Goal: Complete application form

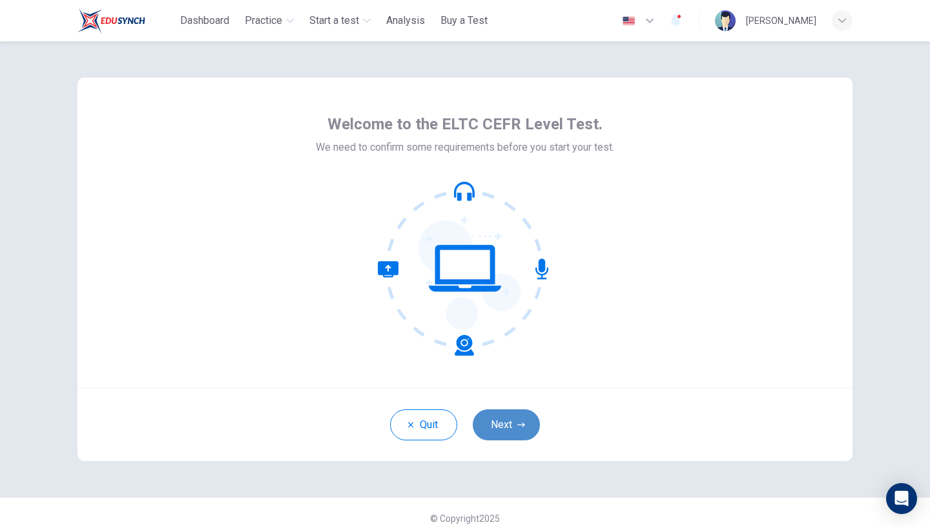
click at [510, 423] on button "Next" at bounding box center [506, 424] width 67 height 31
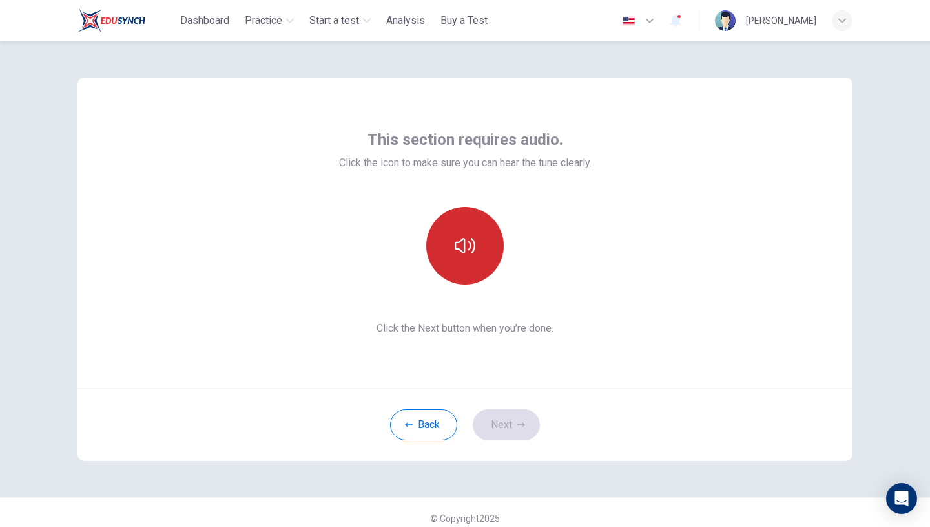
click at [457, 231] on button "button" at bounding box center [465, 246] width 78 height 78
click at [461, 245] on icon "button" at bounding box center [465, 245] width 21 height 21
click at [480, 255] on button "button" at bounding box center [465, 246] width 78 height 78
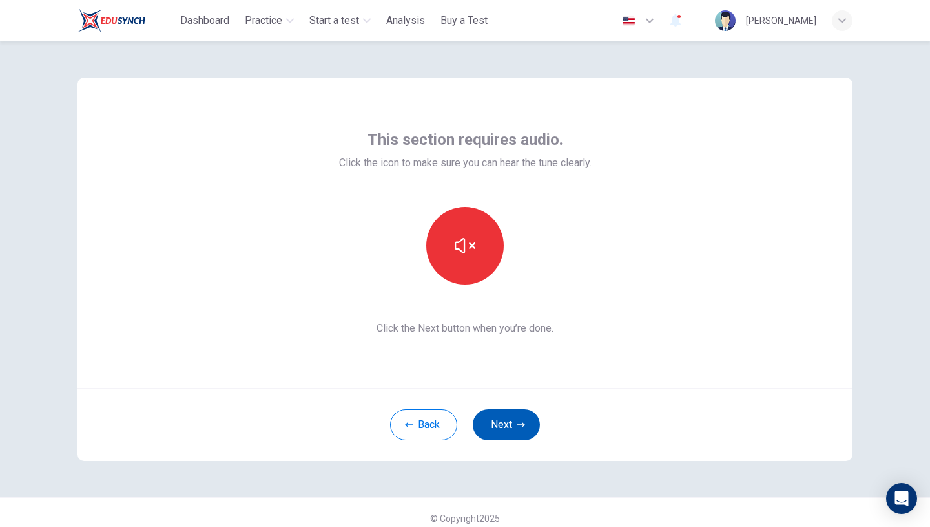
click at [509, 426] on button "Next" at bounding box center [506, 424] width 67 height 31
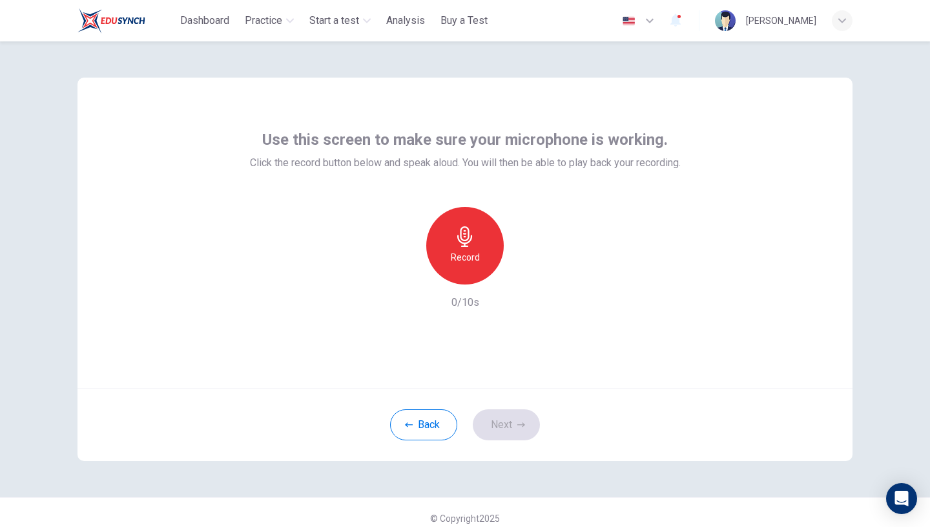
click at [465, 244] on icon "button" at bounding box center [464, 236] width 15 height 21
click at [525, 275] on icon "button" at bounding box center [524, 273] width 13 height 13
click at [402, 275] on icon "button" at bounding box center [406, 274] width 8 height 8
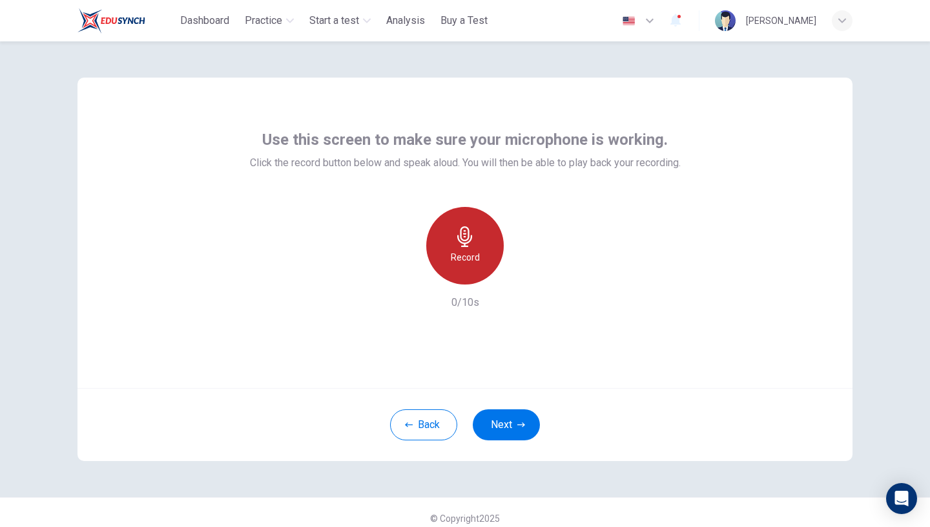
click at [465, 253] on h6 "Record" at bounding box center [465, 257] width 29 height 16
click at [465, 253] on h6 "Stop" at bounding box center [464, 257] width 19 height 16
click at [528, 275] on icon "button" at bounding box center [524, 273] width 13 height 13
click at [400, 272] on icon "button" at bounding box center [406, 274] width 12 height 12
click at [459, 248] on div "Record" at bounding box center [465, 246] width 78 height 78
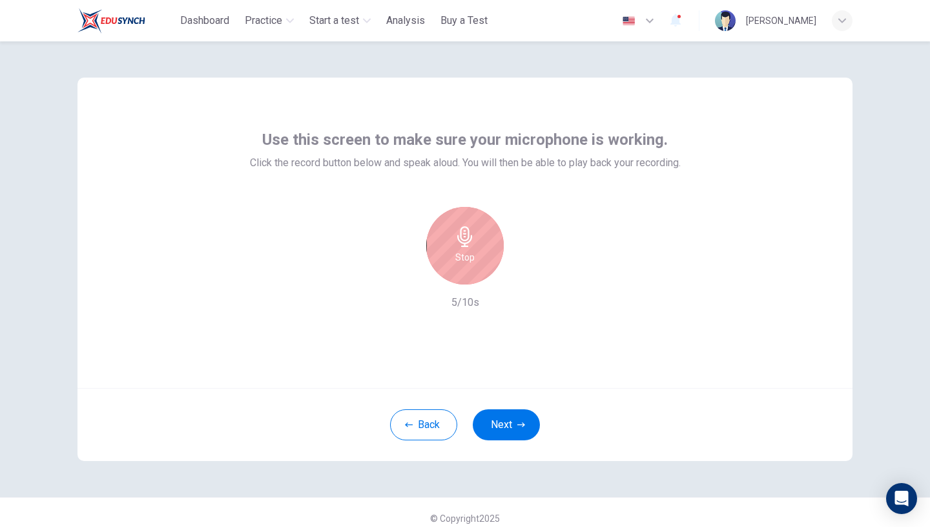
click at [452, 238] on div "Stop" at bounding box center [465, 246] width 78 height 78
click at [527, 271] on icon "button" at bounding box center [524, 273] width 13 height 13
click at [402, 276] on icon "button" at bounding box center [406, 274] width 8 height 8
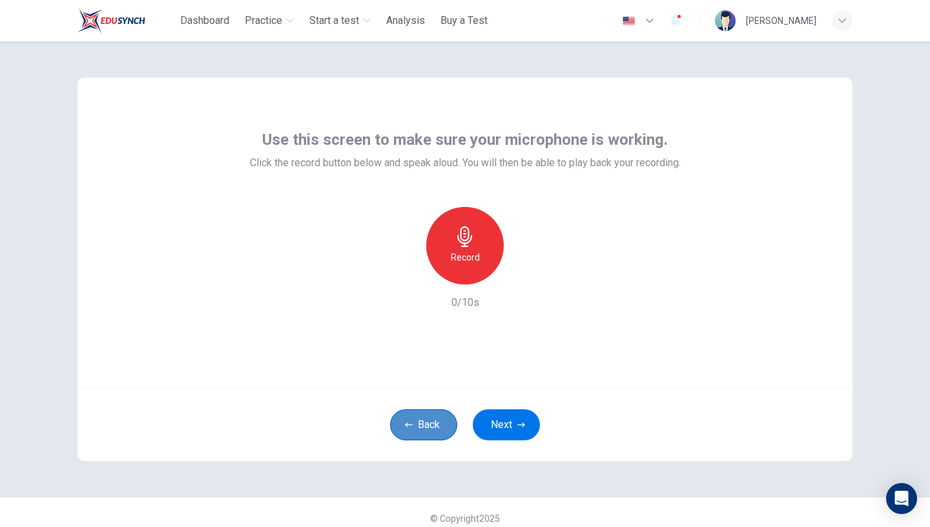
click at [408, 422] on icon "button" at bounding box center [409, 425] width 8 height 8
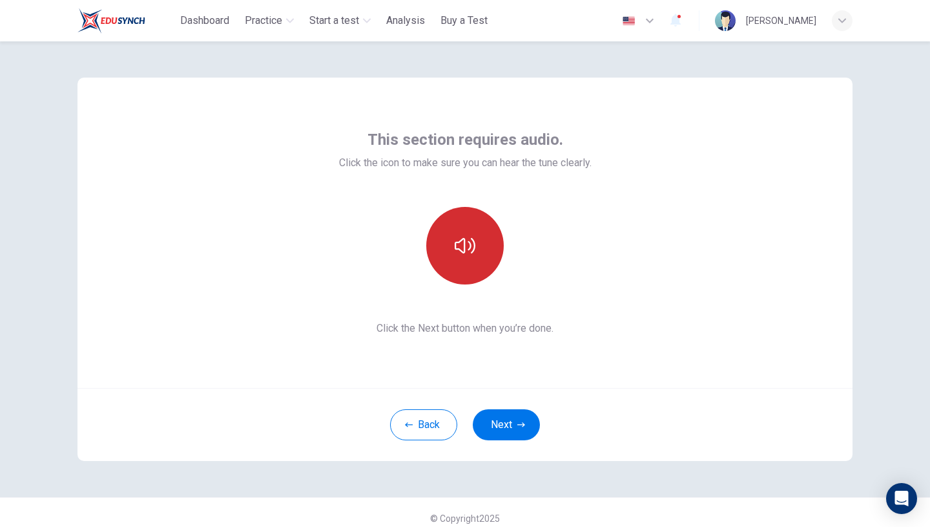
click at [455, 251] on icon "button" at bounding box center [465, 245] width 21 height 21
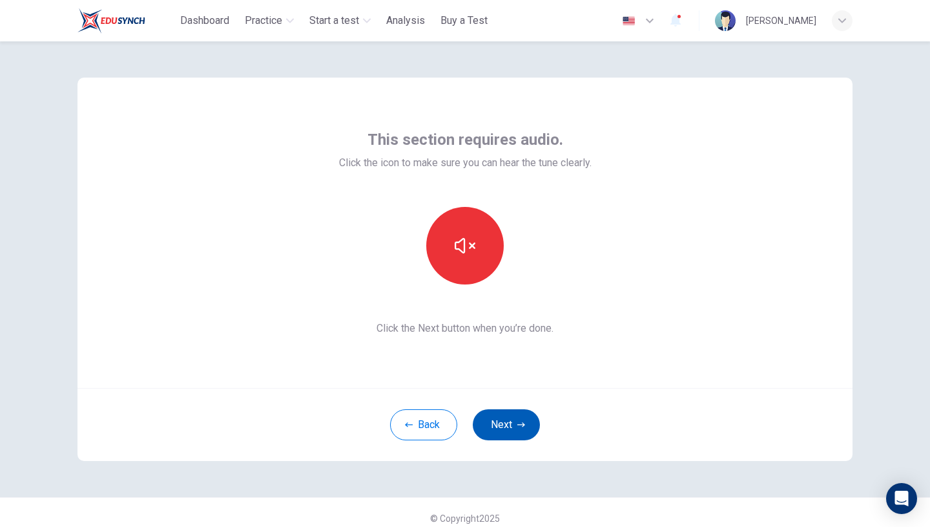
click at [501, 420] on button "Next" at bounding box center [506, 424] width 67 height 31
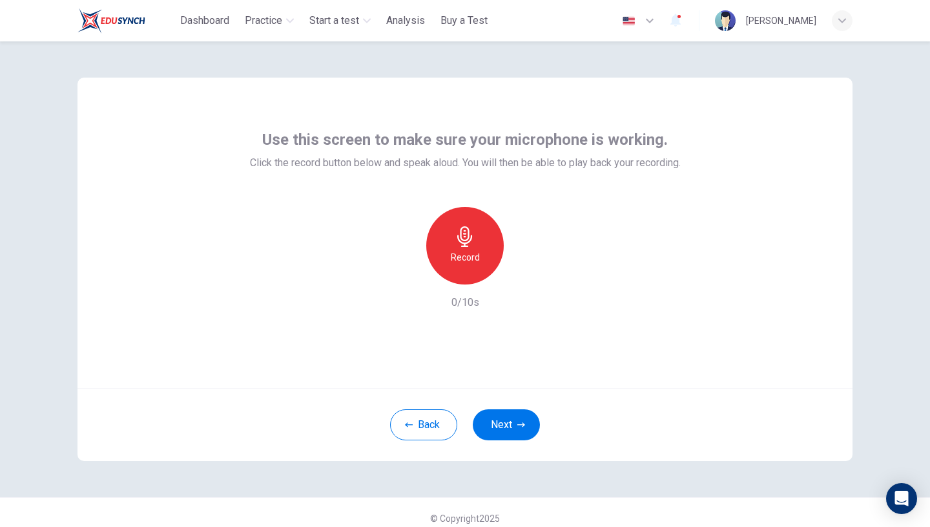
click at [451, 251] on h6 "Record" at bounding box center [465, 257] width 29 height 16
click at [466, 247] on div "Stop" at bounding box center [465, 246] width 78 height 78
click at [530, 273] on div "button" at bounding box center [524, 274] width 21 height 21
click at [513, 424] on button "Next" at bounding box center [506, 424] width 67 height 31
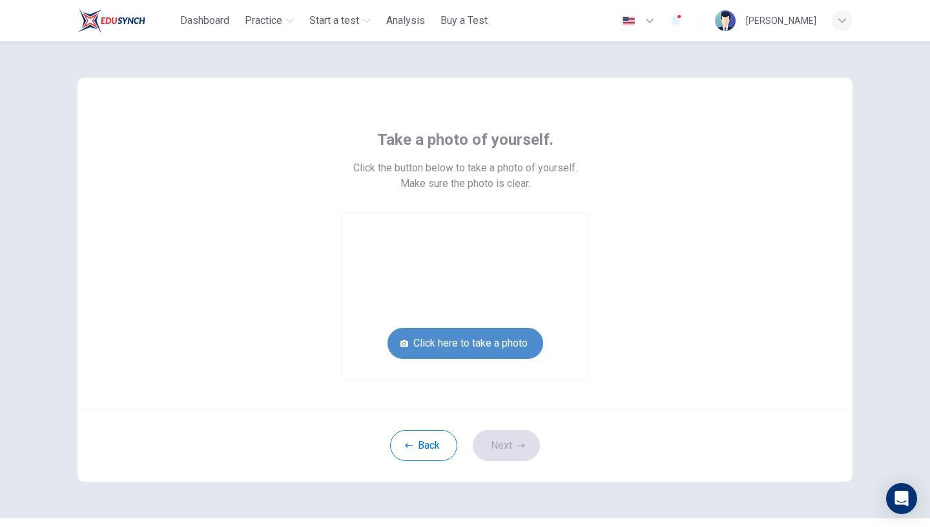
click at [463, 339] on button "Click here to take a photo" at bounding box center [466, 343] width 156 height 31
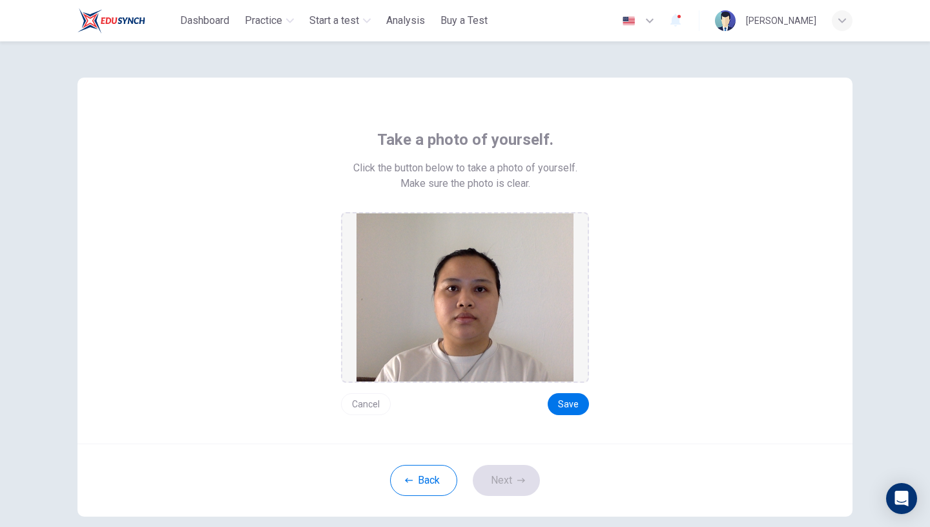
click at [371, 399] on button "Cancel" at bounding box center [366, 404] width 50 height 22
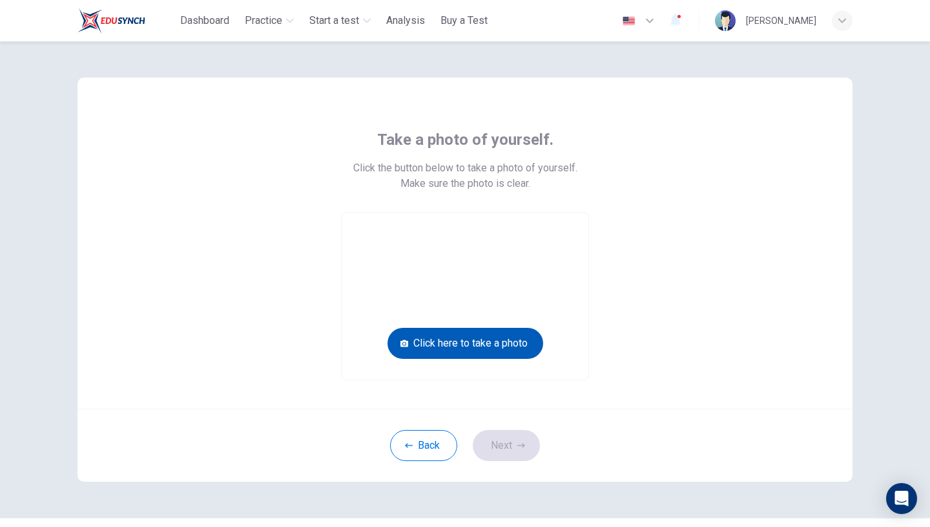
click at [488, 347] on button "Click here to take a photo" at bounding box center [466, 343] width 156 height 31
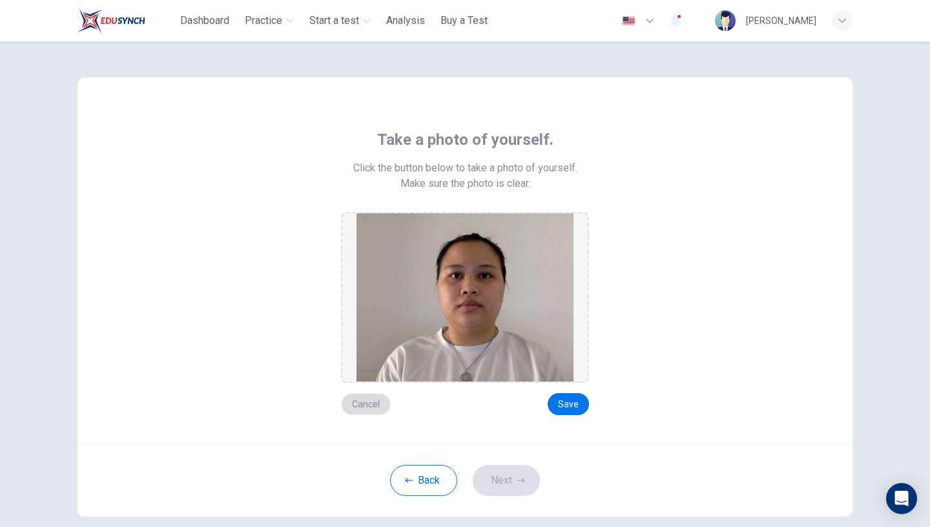
click at [368, 403] on button "Cancel" at bounding box center [366, 404] width 50 height 22
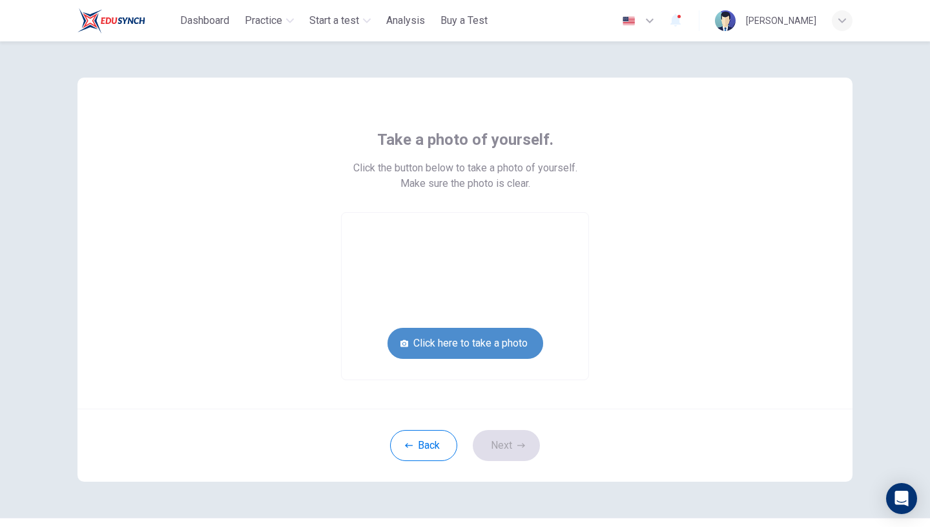
click at [488, 341] on button "Click here to take a photo" at bounding box center [466, 343] width 156 height 31
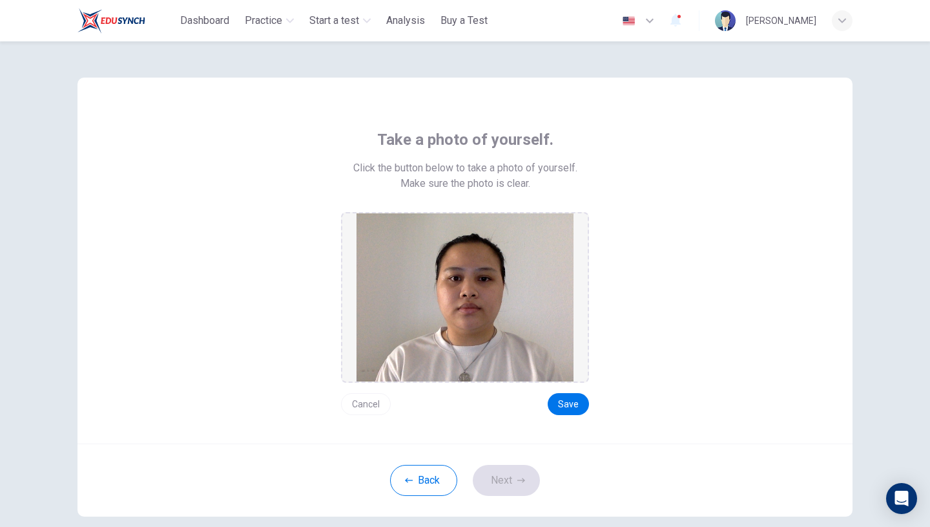
click at [363, 399] on button "Cancel" at bounding box center [366, 404] width 50 height 22
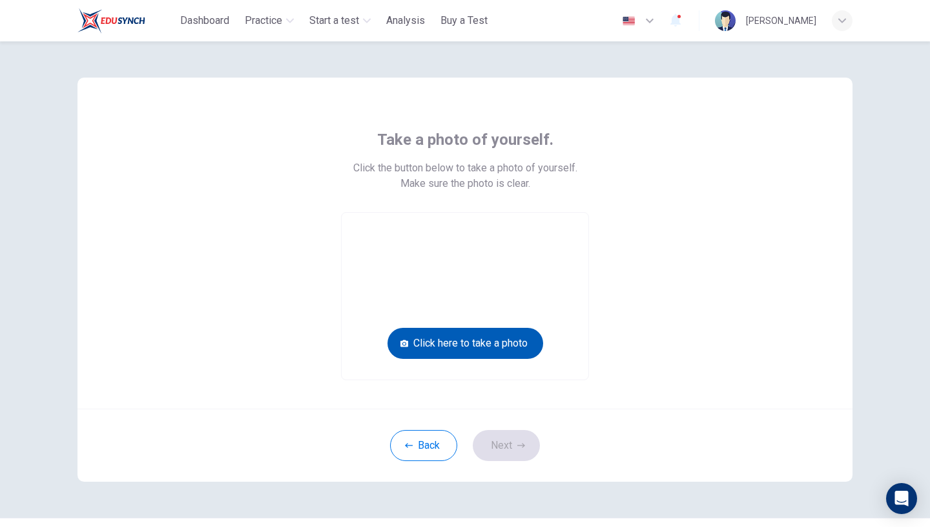
click at [470, 344] on button "Click here to take a photo" at bounding box center [466, 343] width 156 height 31
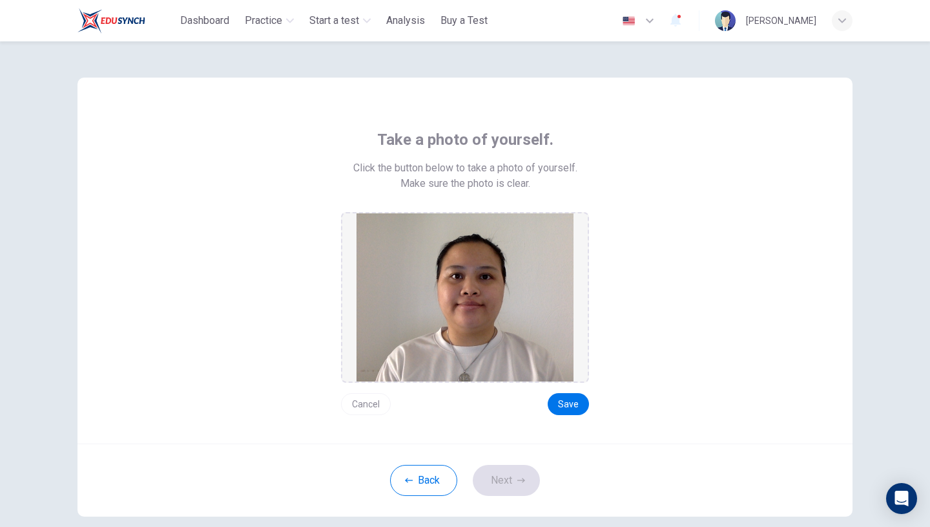
click at [362, 405] on button "Cancel" at bounding box center [366, 404] width 50 height 22
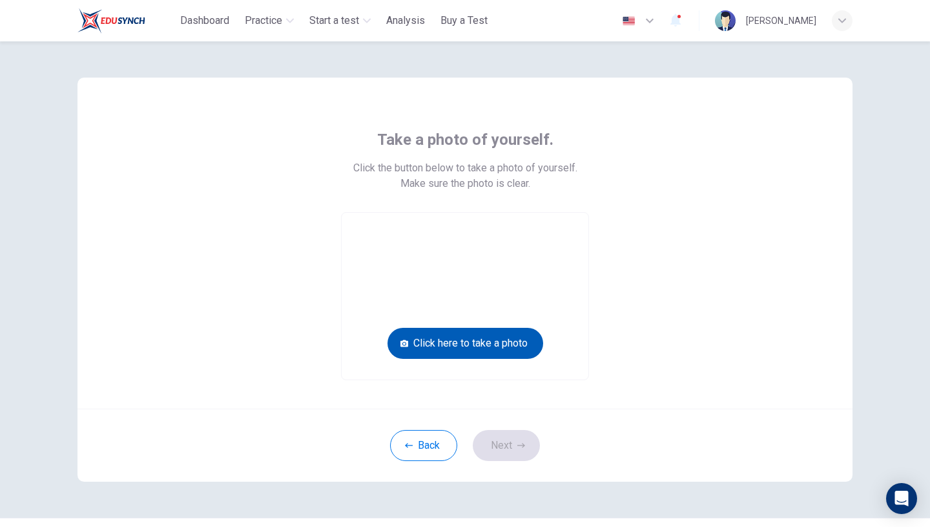
click at [483, 340] on button "Click here to take a photo" at bounding box center [466, 343] width 156 height 31
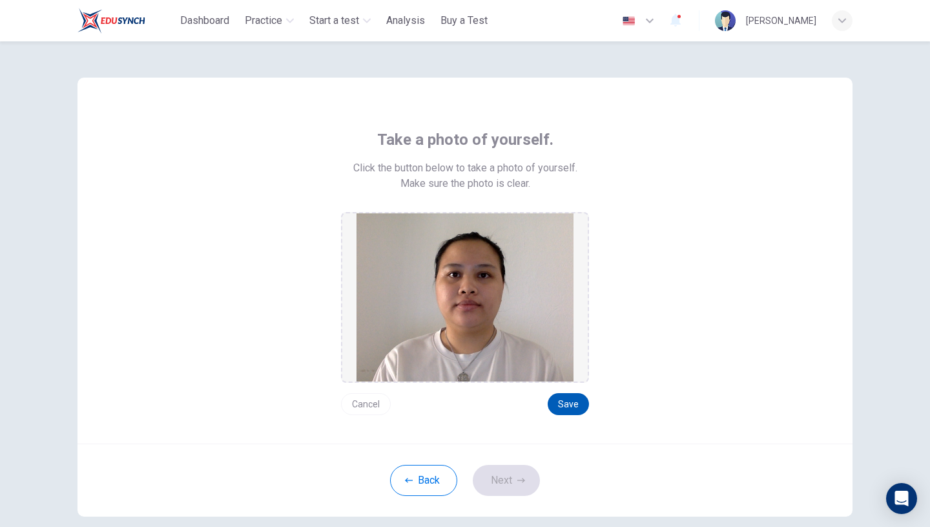
click at [565, 404] on button "Save" at bounding box center [568, 404] width 41 height 22
click at [506, 492] on button "Next" at bounding box center [506, 480] width 67 height 31
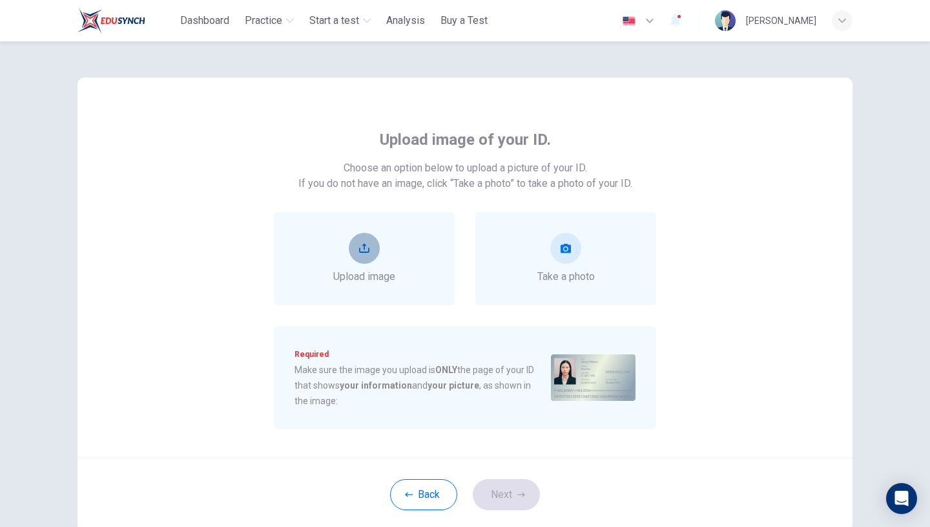
click at [366, 251] on icon "upload" at bounding box center [364, 248] width 10 height 9
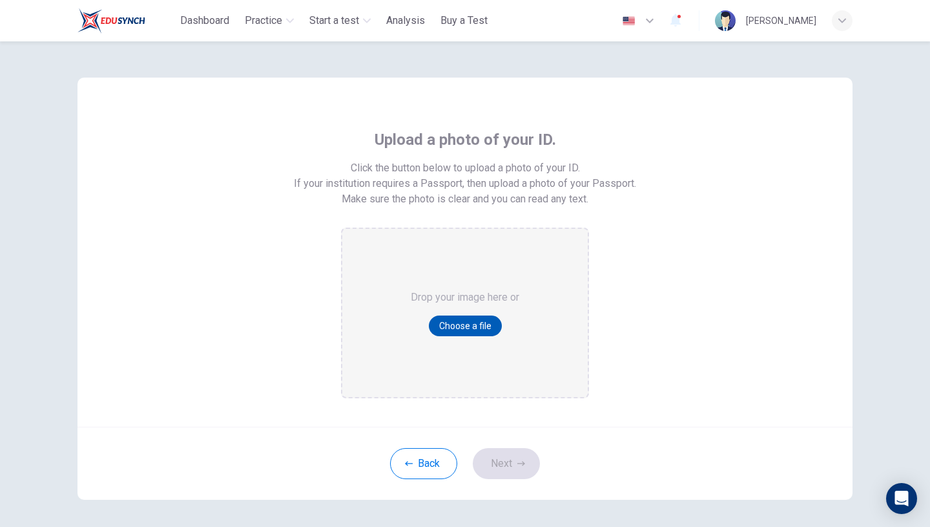
click at [474, 320] on button "Choose a file" at bounding box center [465, 325] width 73 height 21
click at [424, 454] on button "Back" at bounding box center [423, 463] width 67 height 31
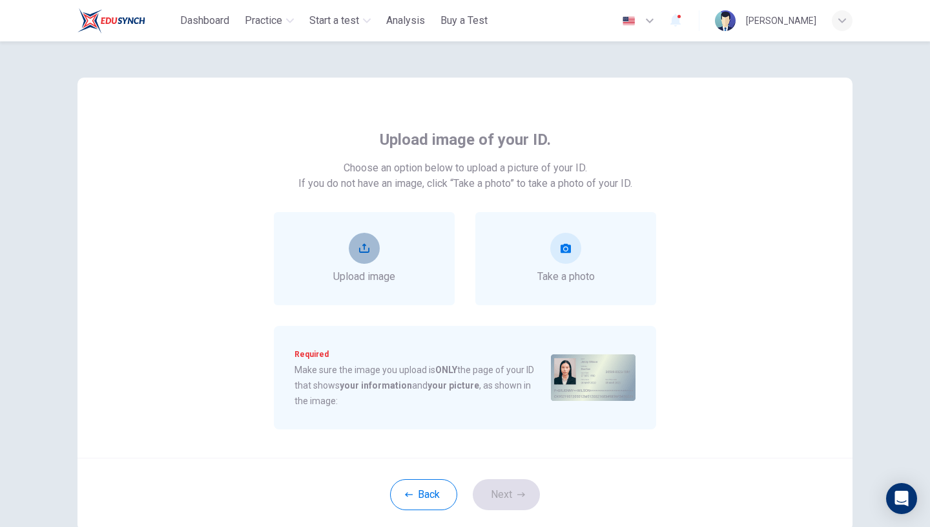
click at [371, 249] on button "upload" at bounding box center [364, 248] width 31 height 31
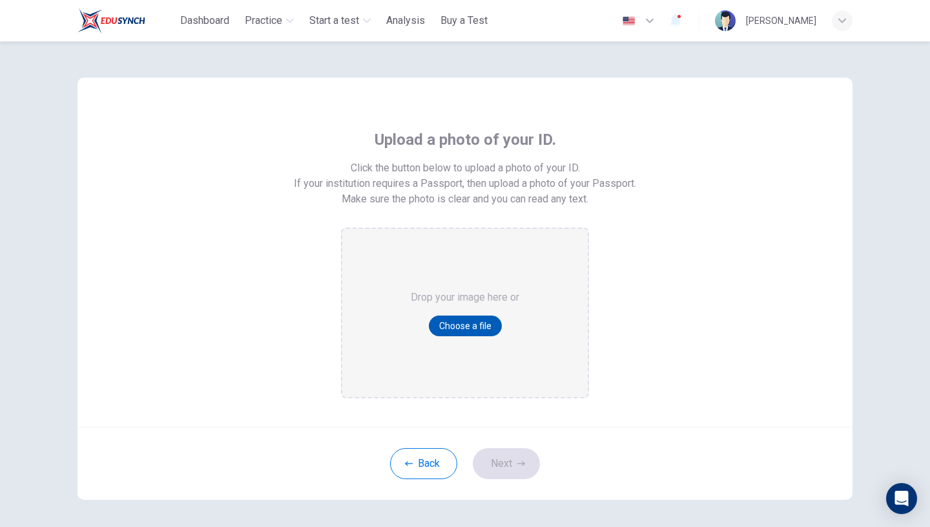
click at [467, 319] on button "Choose a file" at bounding box center [465, 325] width 73 height 21
click at [466, 329] on button "Choose a file" at bounding box center [465, 325] width 73 height 21
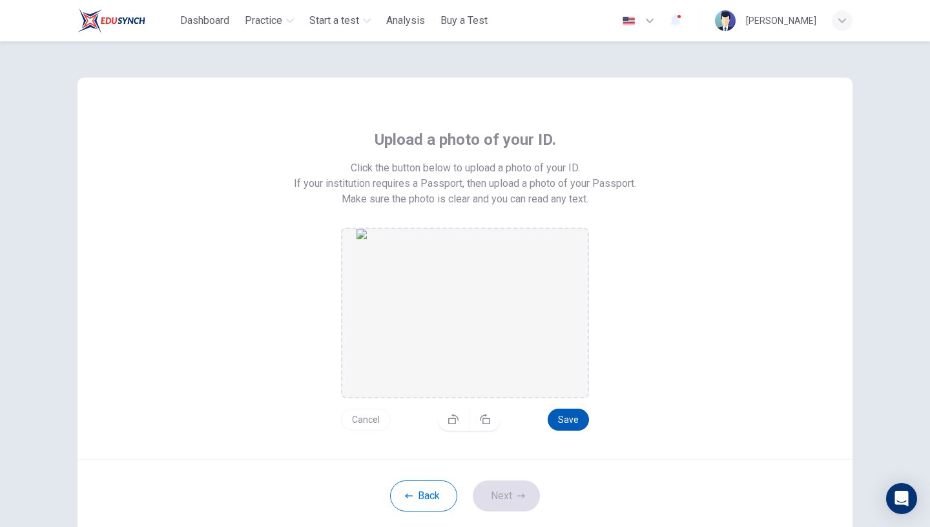
click at [569, 421] on button "Save" at bounding box center [568, 419] width 41 height 22
click at [513, 496] on button "Next" at bounding box center [506, 495] width 67 height 31
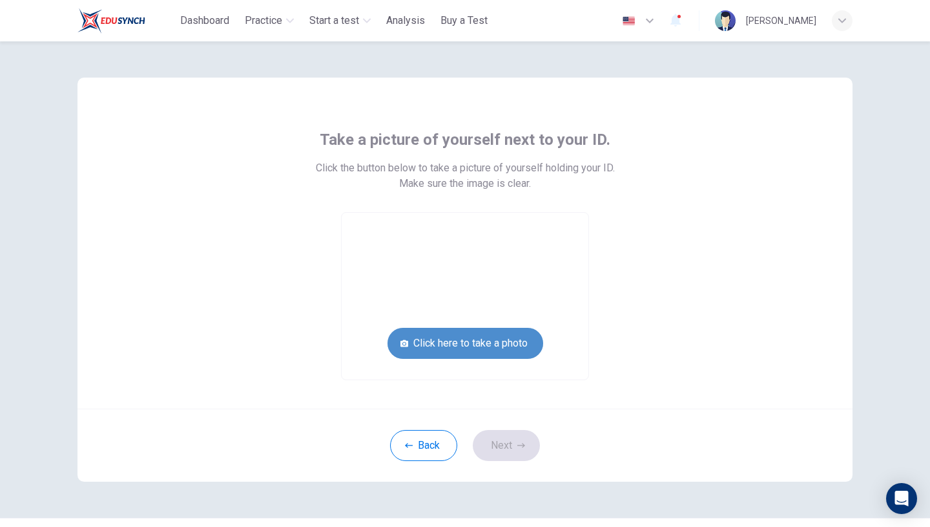
click at [466, 337] on button "Click here to take a photo" at bounding box center [466, 343] width 156 height 31
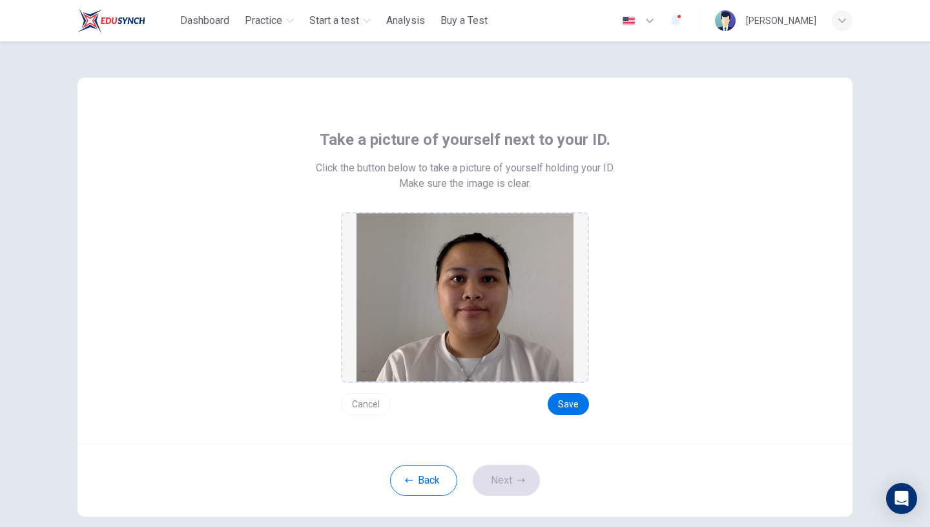
click at [375, 403] on button "Cancel" at bounding box center [366, 404] width 50 height 22
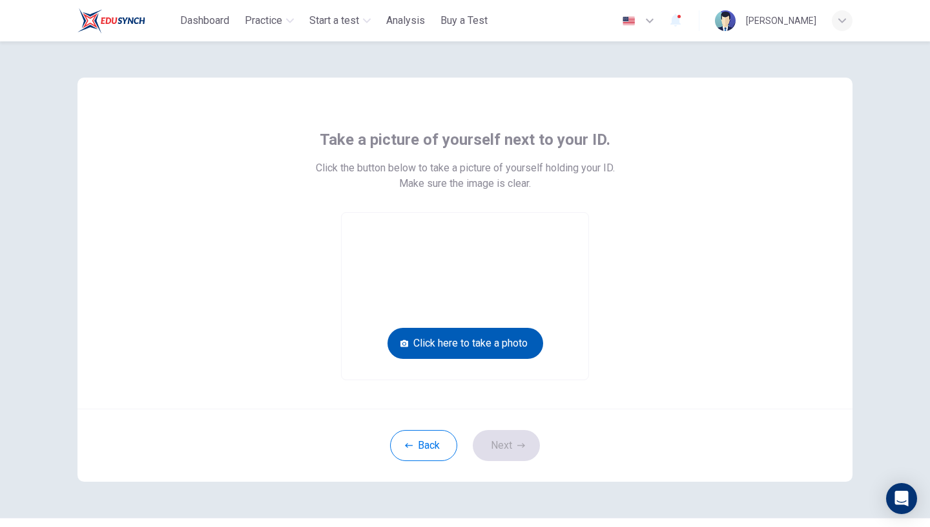
click at [495, 343] on button "Click here to take a photo" at bounding box center [466, 343] width 156 height 31
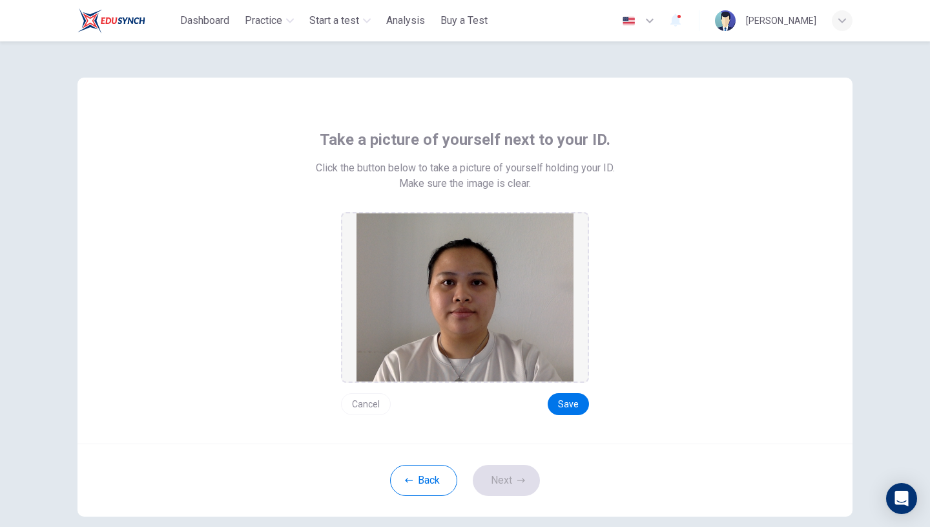
click at [366, 404] on button "Cancel" at bounding box center [366, 404] width 50 height 22
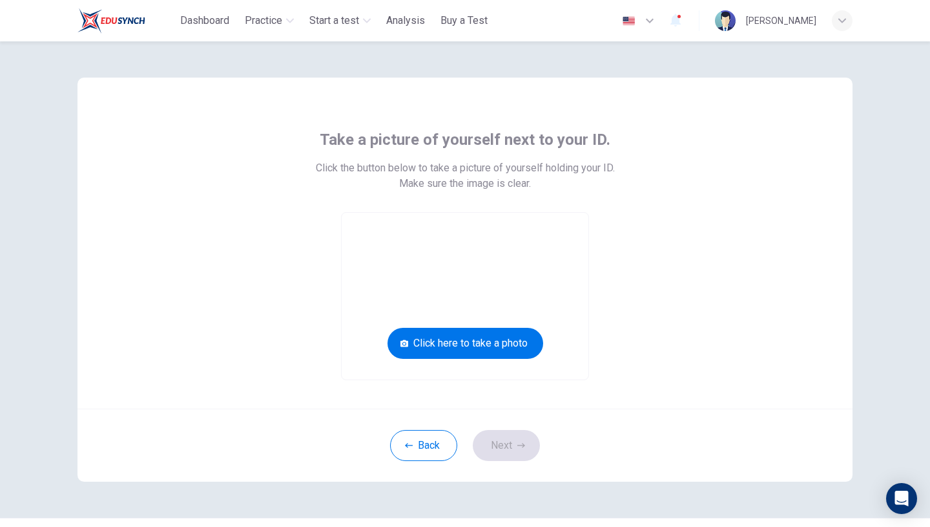
click at [358, 405] on div "Take a picture of yourself next to your ID. Click the button below to take a pi…" at bounding box center [465, 243] width 775 height 331
click at [457, 336] on button "Click here to take a photo" at bounding box center [466, 343] width 156 height 31
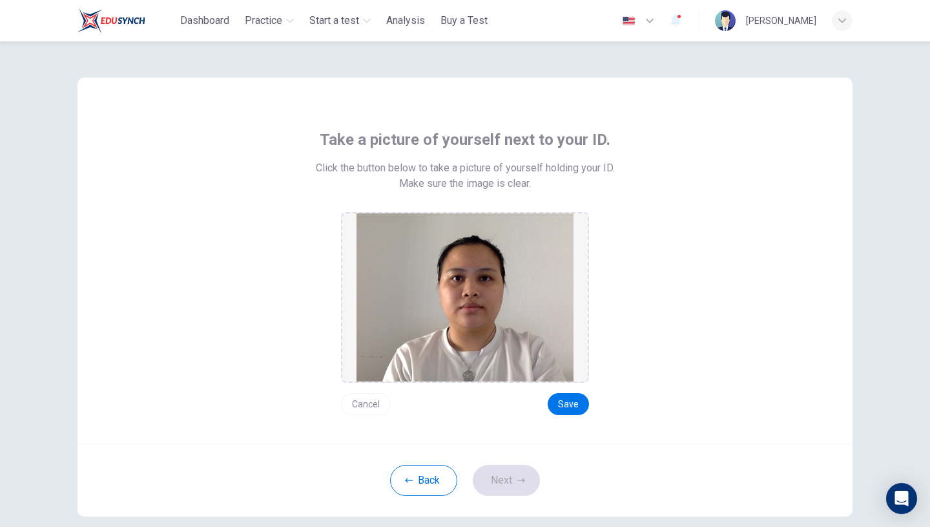
click at [363, 402] on button "Cancel" at bounding box center [366, 404] width 50 height 22
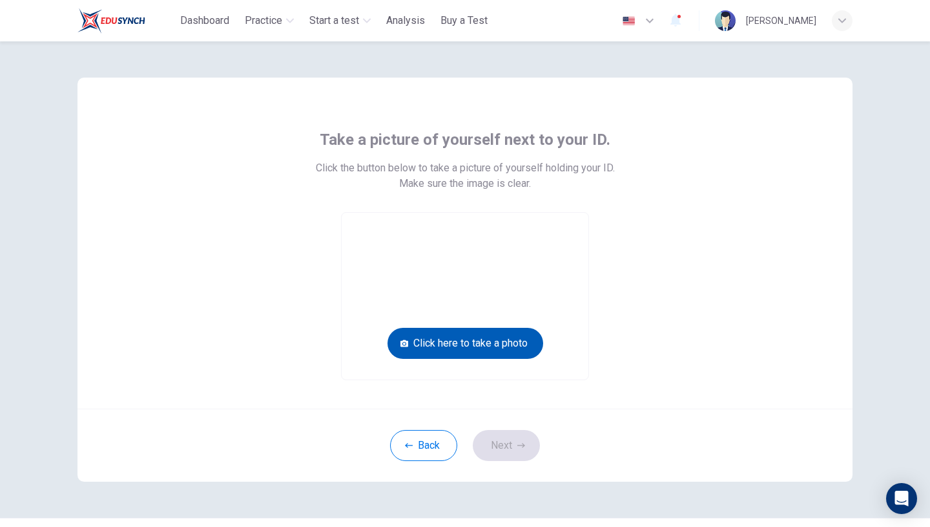
click at [448, 344] on button "Click here to take a photo" at bounding box center [466, 343] width 156 height 31
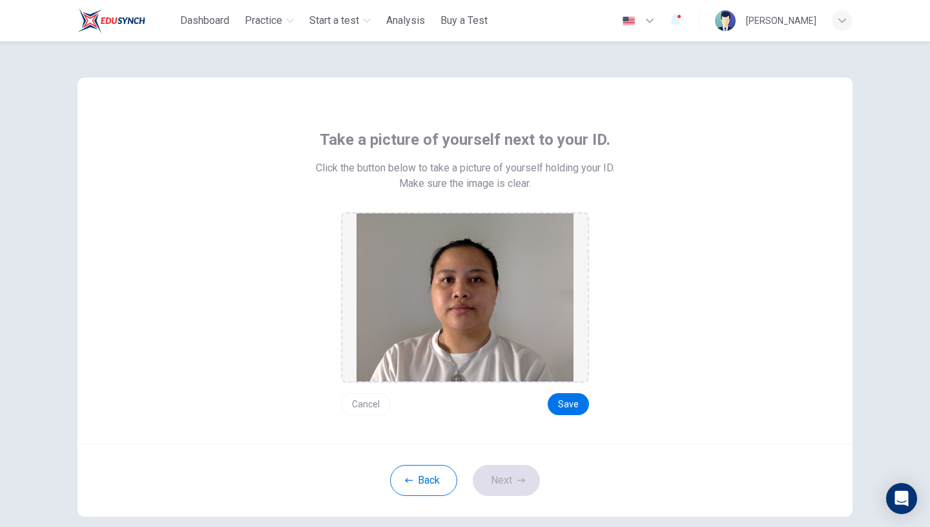
click at [375, 403] on button "Cancel" at bounding box center [366, 404] width 50 height 22
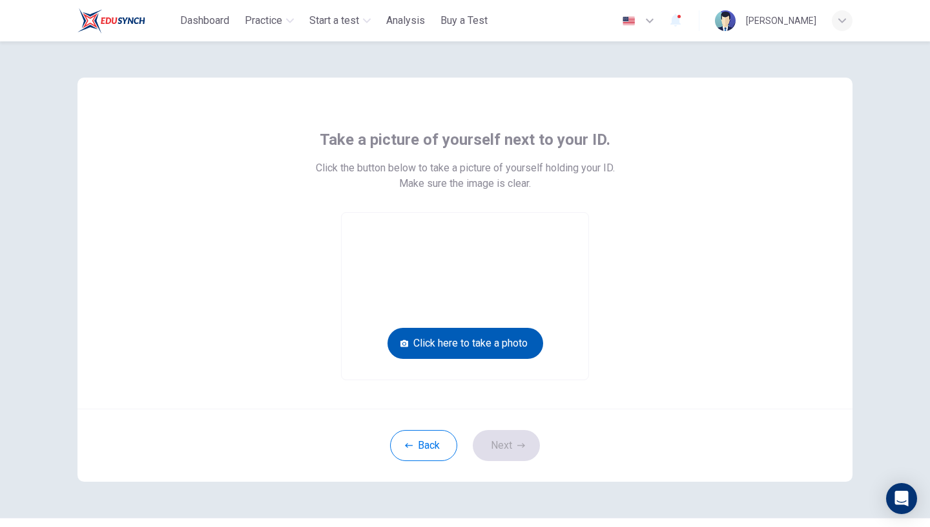
click at [478, 347] on button "Click here to take a photo" at bounding box center [466, 343] width 156 height 31
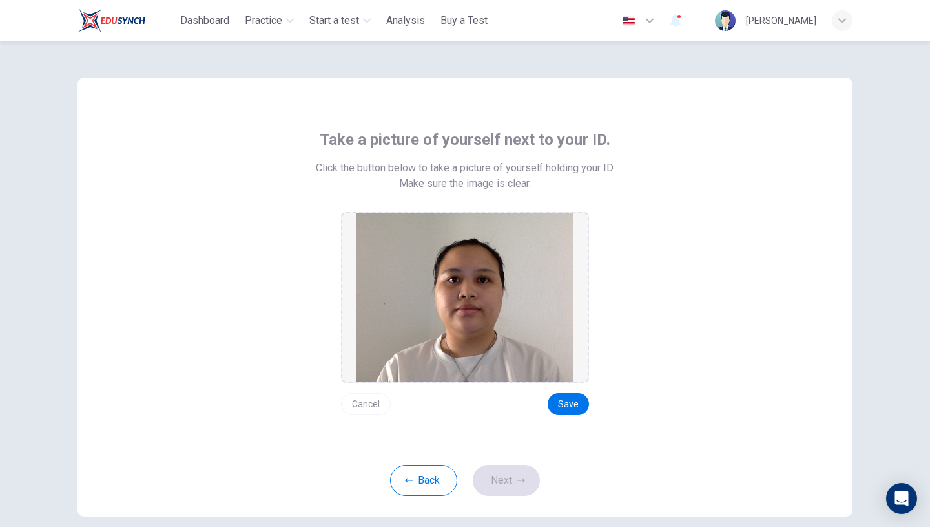
click at [367, 406] on button "Cancel" at bounding box center [366, 404] width 50 height 22
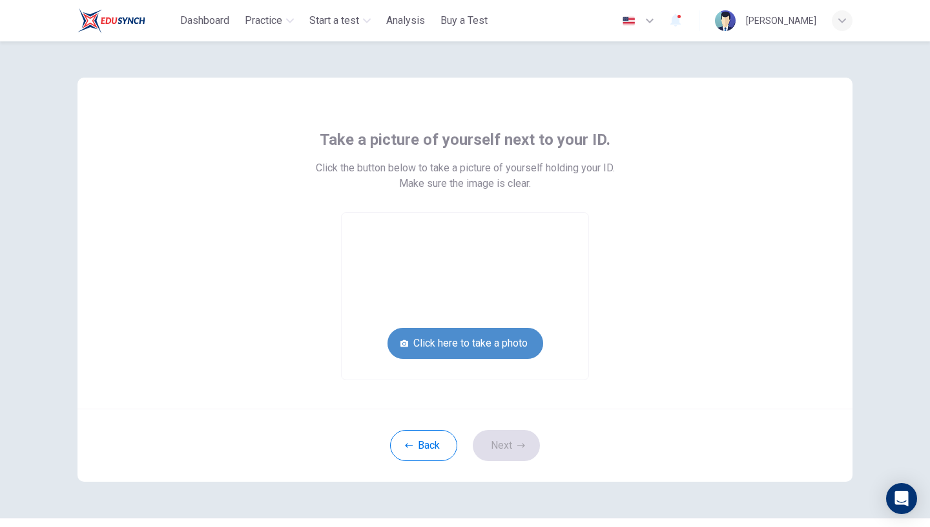
click at [479, 346] on button "Click here to take a photo" at bounding box center [466, 343] width 156 height 31
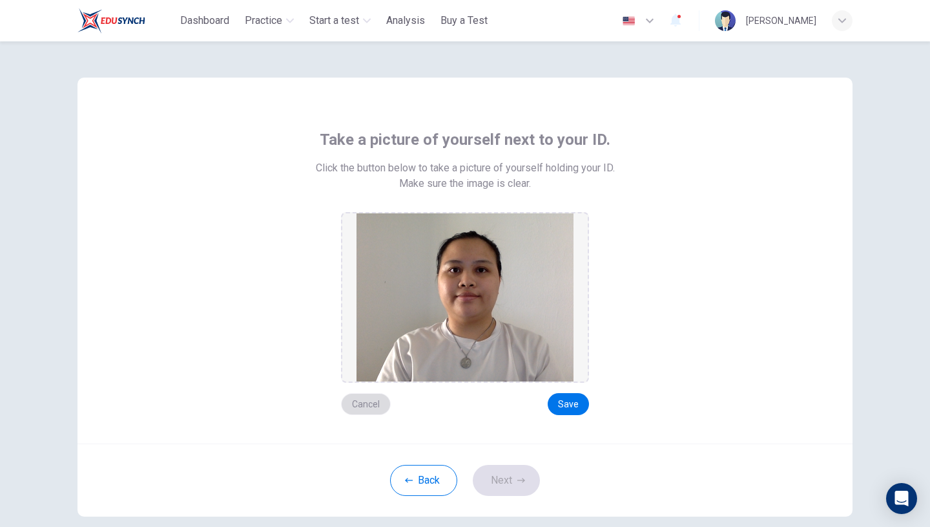
click at [361, 401] on button "Cancel" at bounding box center [366, 404] width 50 height 22
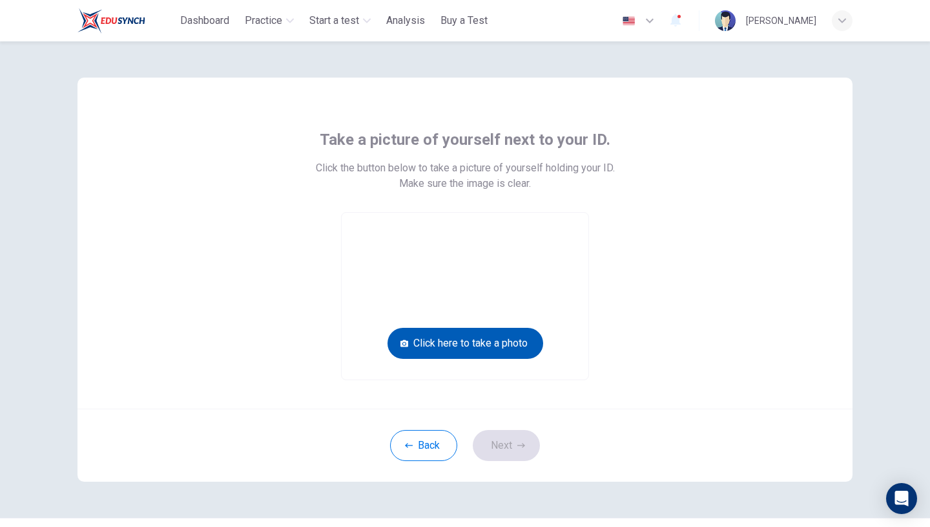
click at [481, 344] on button "Click here to take a photo" at bounding box center [466, 343] width 156 height 31
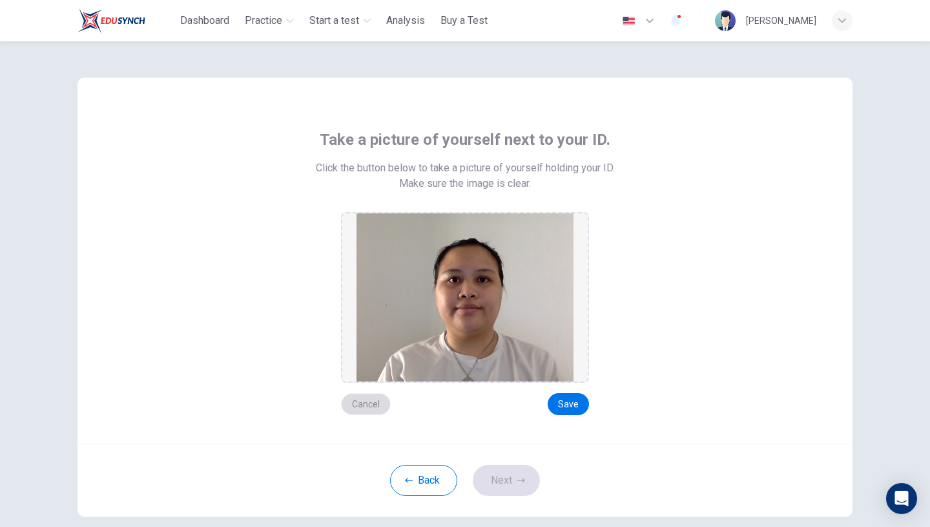
click at [364, 404] on button "Cancel" at bounding box center [366, 404] width 50 height 22
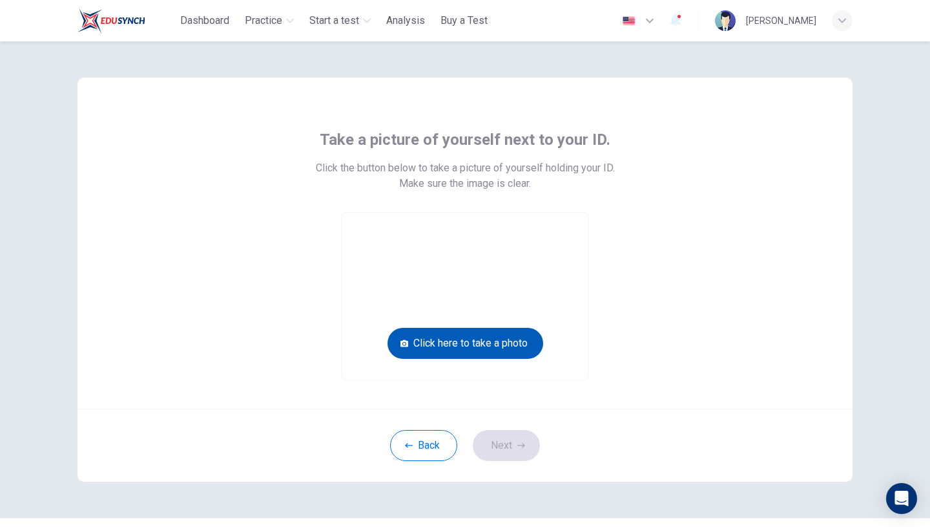
click at [478, 350] on button "Click here to take a photo" at bounding box center [466, 343] width 156 height 31
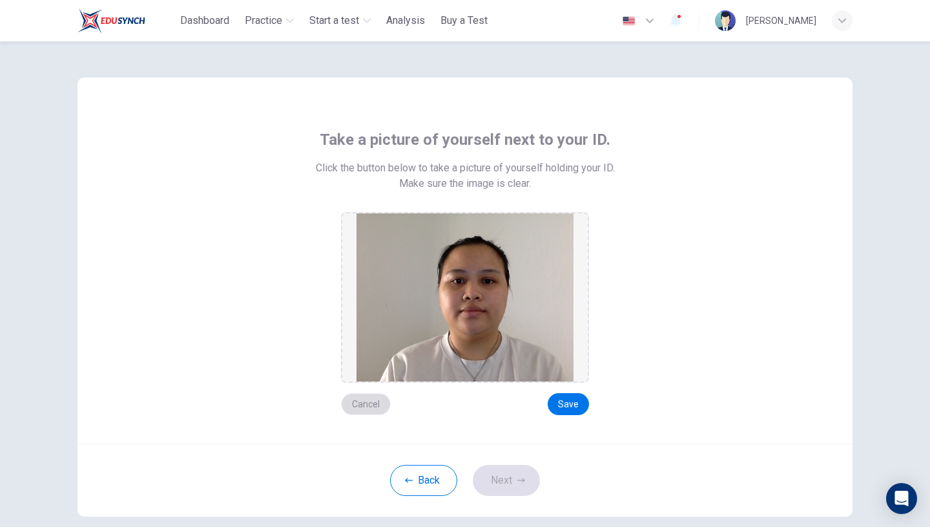
click at [368, 402] on button "Cancel" at bounding box center [366, 404] width 50 height 22
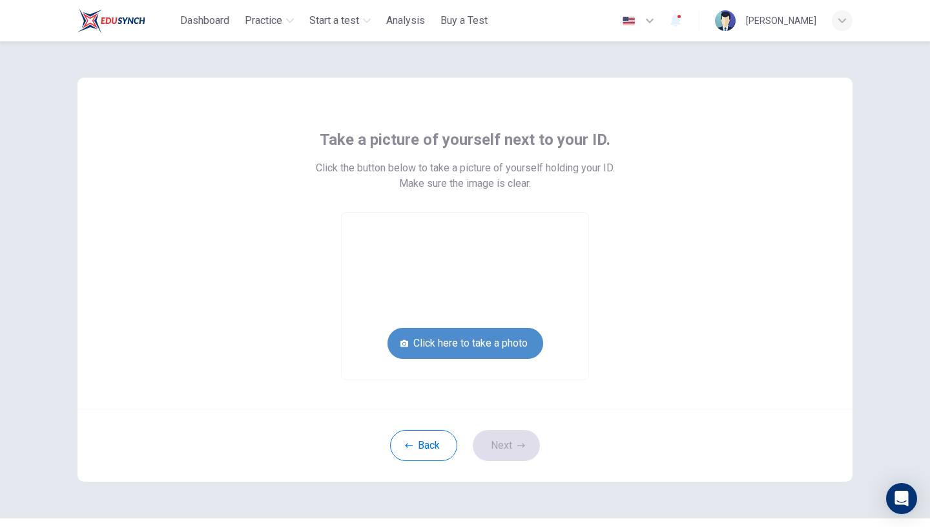
click at [484, 347] on button "Click here to take a photo" at bounding box center [466, 343] width 156 height 31
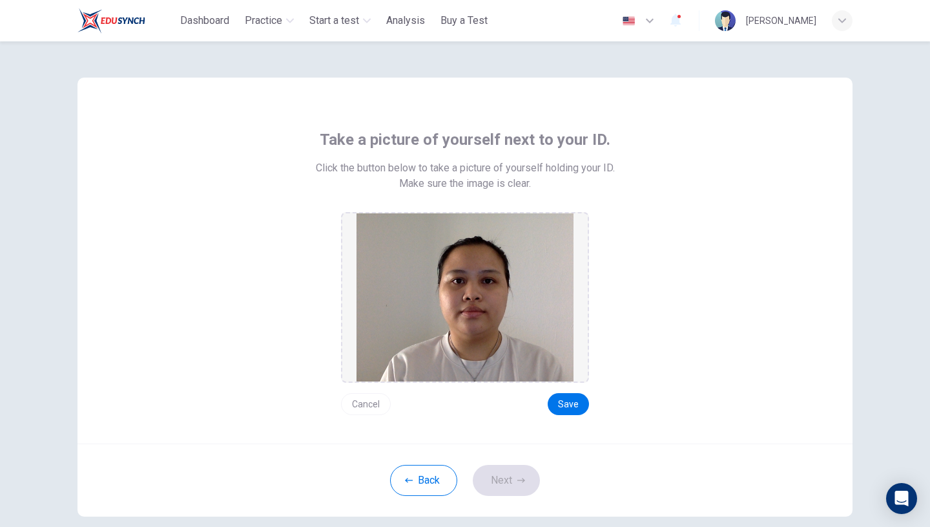
click at [362, 403] on button "Cancel" at bounding box center [366, 404] width 50 height 22
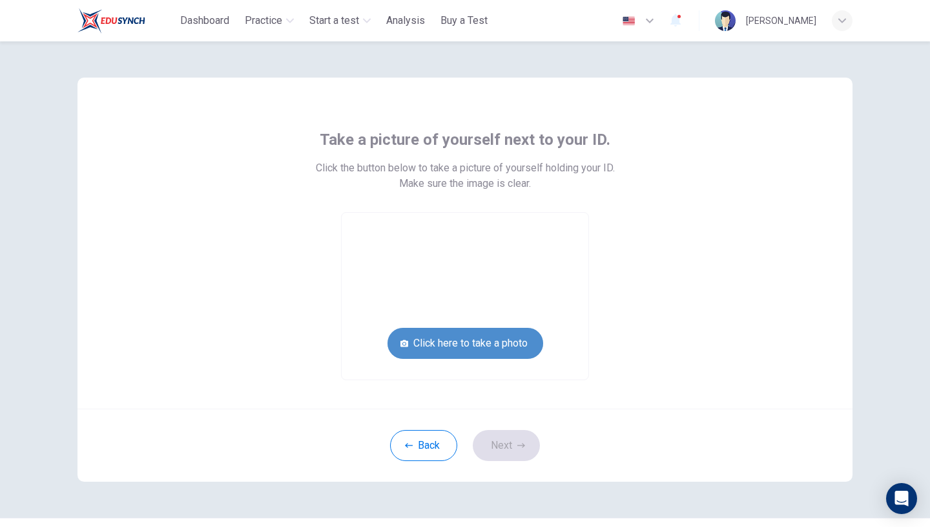
click at [471, 343] on button "Click here to take a photo" at bounding box center [466, 343] width 156 height 31
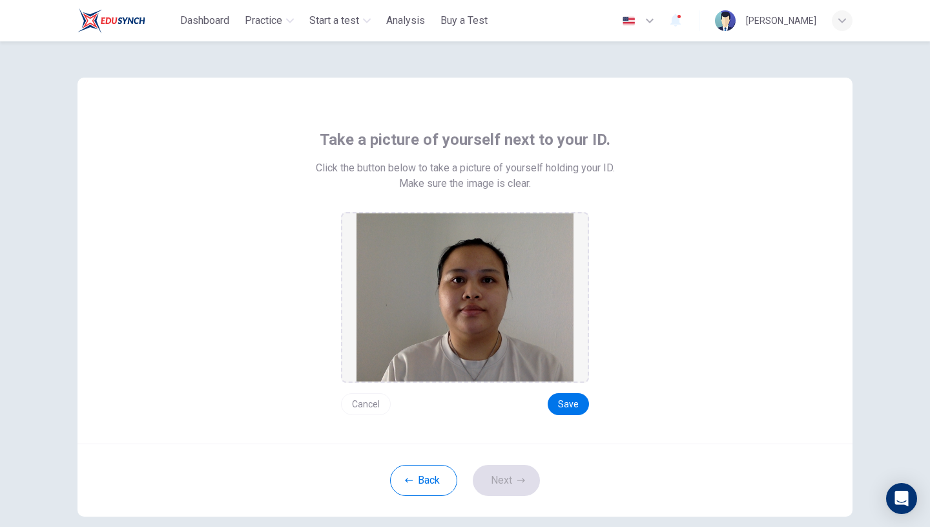
click at [361, 406] on button "Cancel" at bounding box center [366, 404] width 50 height 22
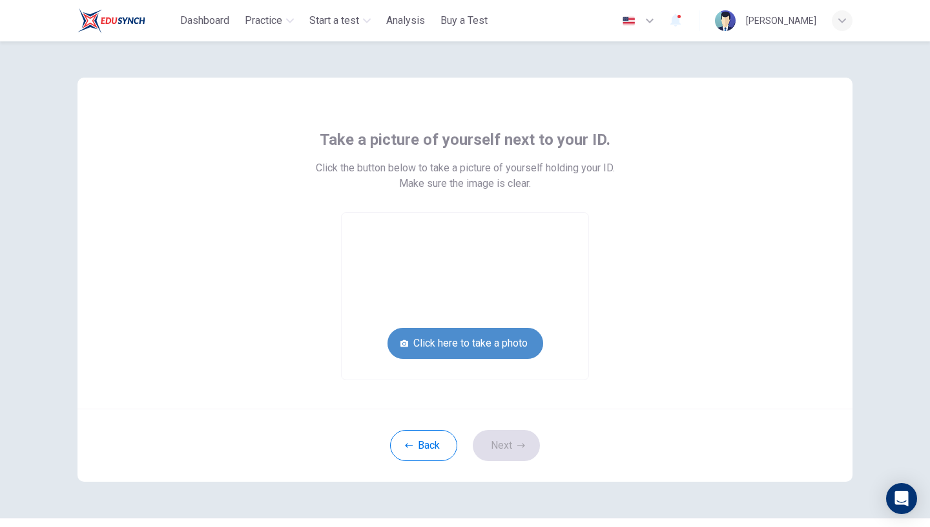
click at [486, 343] on button "Click here to take a photo" at bounding box center [466, 343] width 156 height 31
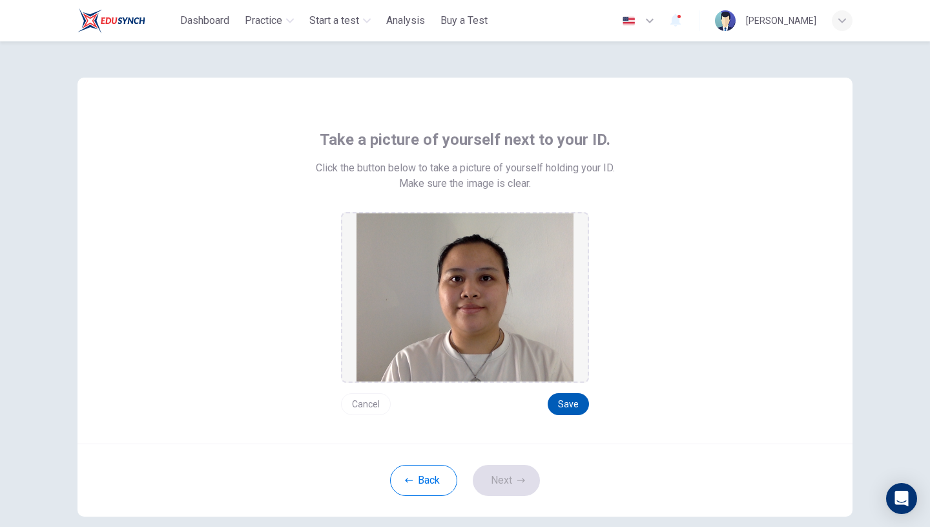
click at [575, 400] on button "Save" at bounding box center [568, 404] width 41 height 22
click at [504, 479] on button "Next" at bounding box center [506, 480] width 67 height 31
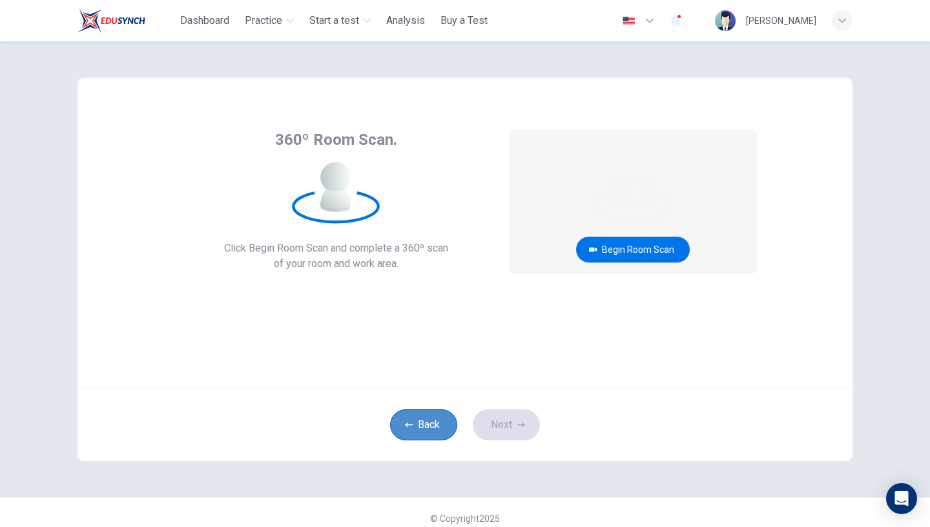
click at [421, 420] on button "Back" at bounding box center [423, 424] width 67 height 31
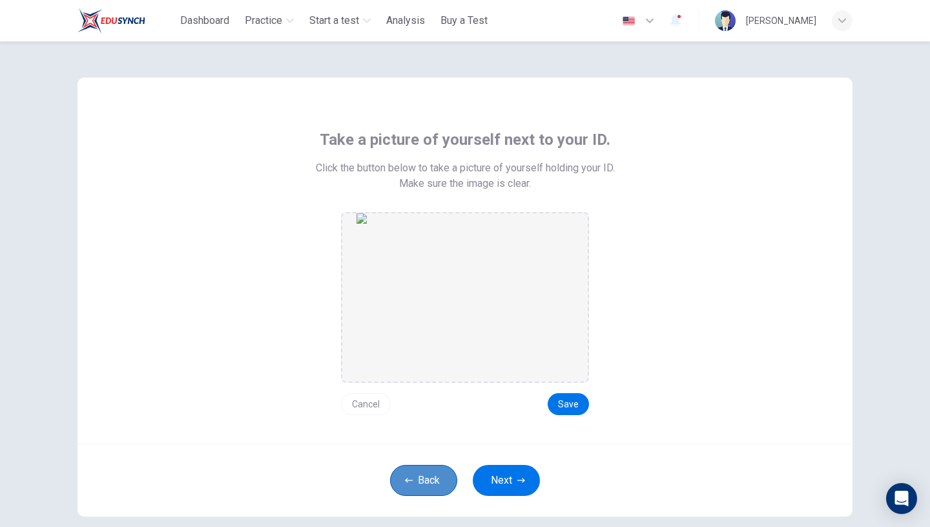
click at [404, 472] on button "Back" at bounding box center [423, 480] width 67 height 31
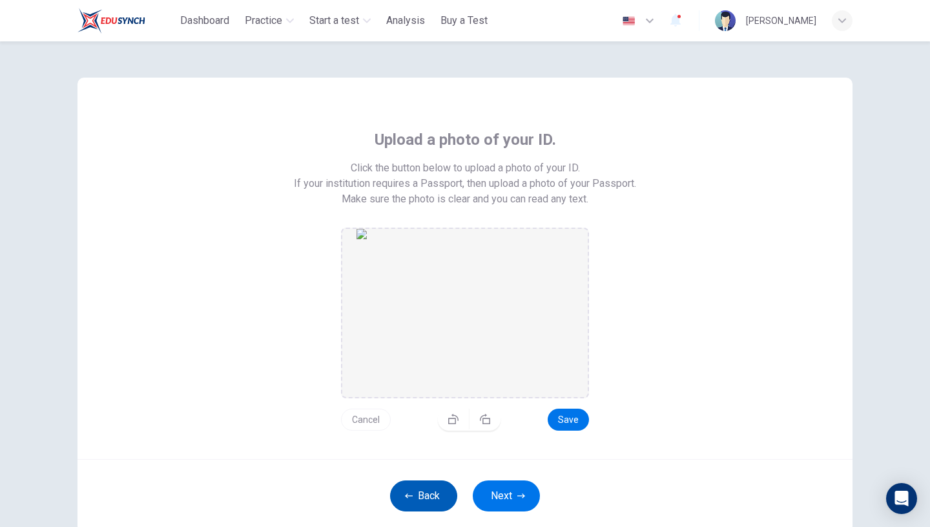
click at [429, 488] on button "Back" at bounding box center [423, 495] width 67 height 31
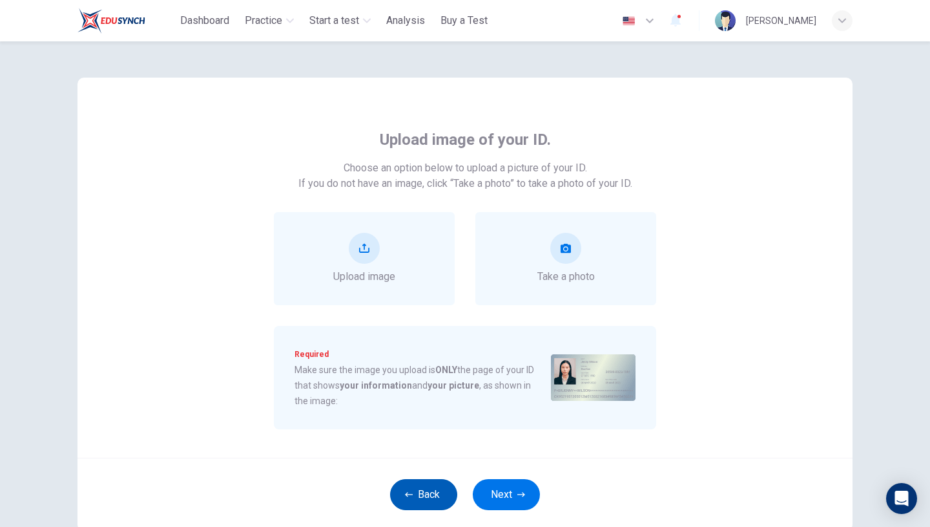
click at [433, 494] on button "Back" at bounding box center [423, 494] width 67 height 31
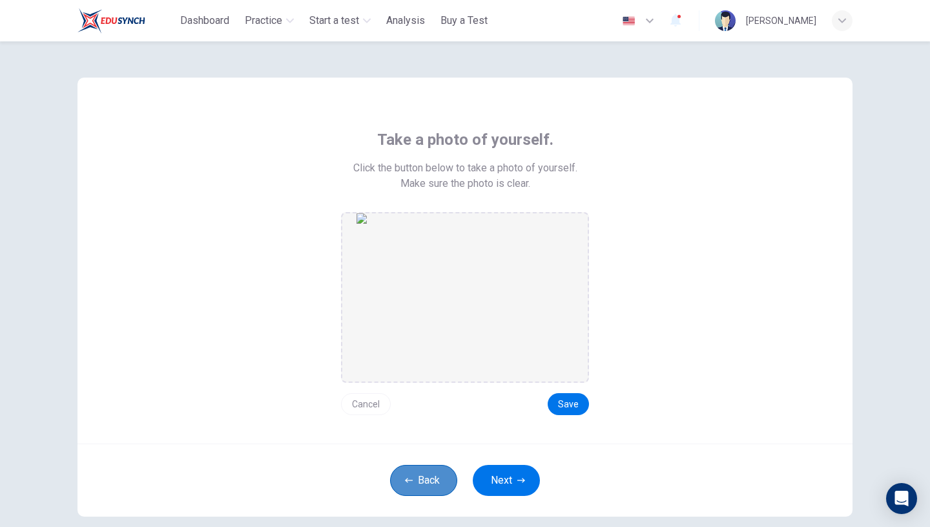
click at [428, 482] on button "Back" at bounding box center [423, 480] width 67 height 31
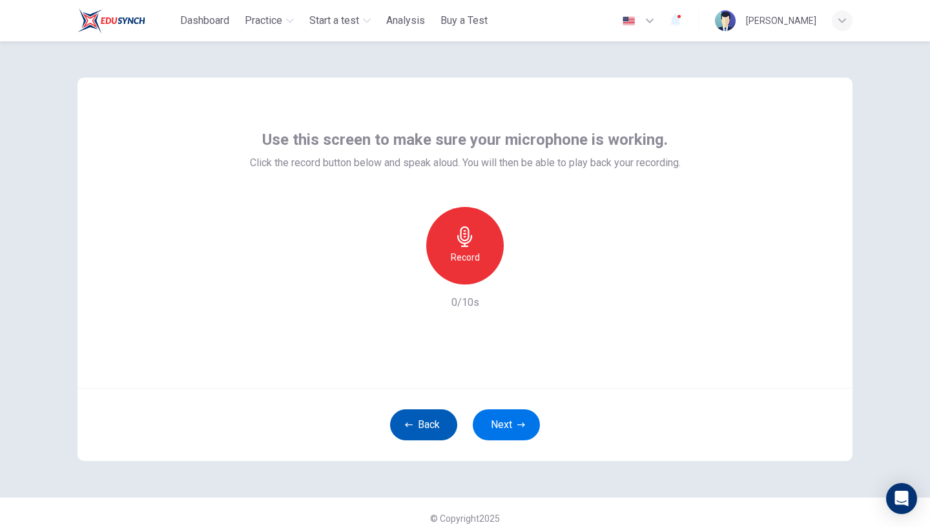
click at [428, 424] on button "Back" at bounding box center [423, 424] width 67 height 31
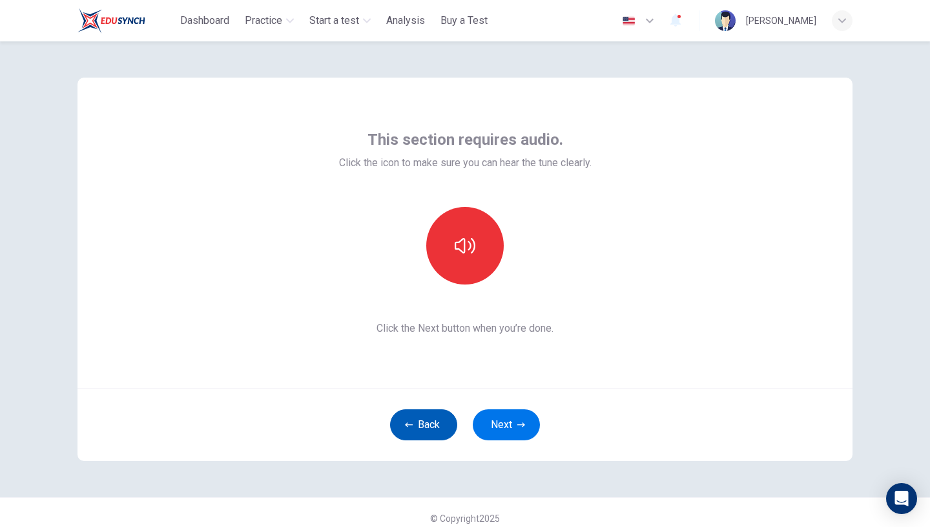
click at [434, 423] on button "Back" at bounding box center [423, 424] width 67 height 31
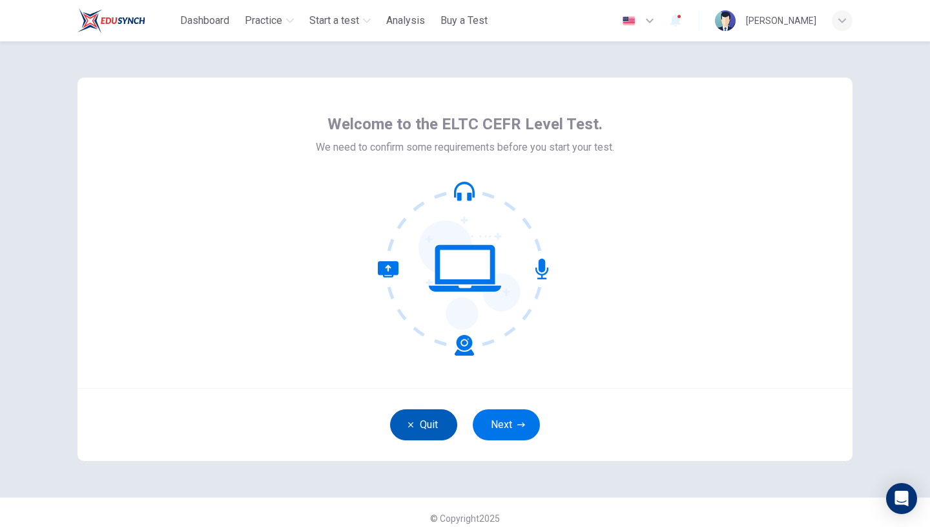
click at [424, 424] on button "Quit" at bounding box center [423, 424] width 67 height 31
